Goal: Find specific page/section: Find specific page/section

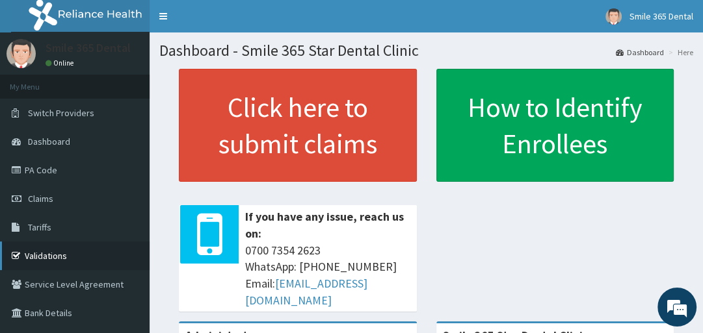
click at [48, 254] on link "Validations" at bounding box center [75, 256] width 150 height 29
click at [39, 169] on link "PA Code" at bounding box center [75, 170] width 150 height 29
